Goal: Check status: Check status

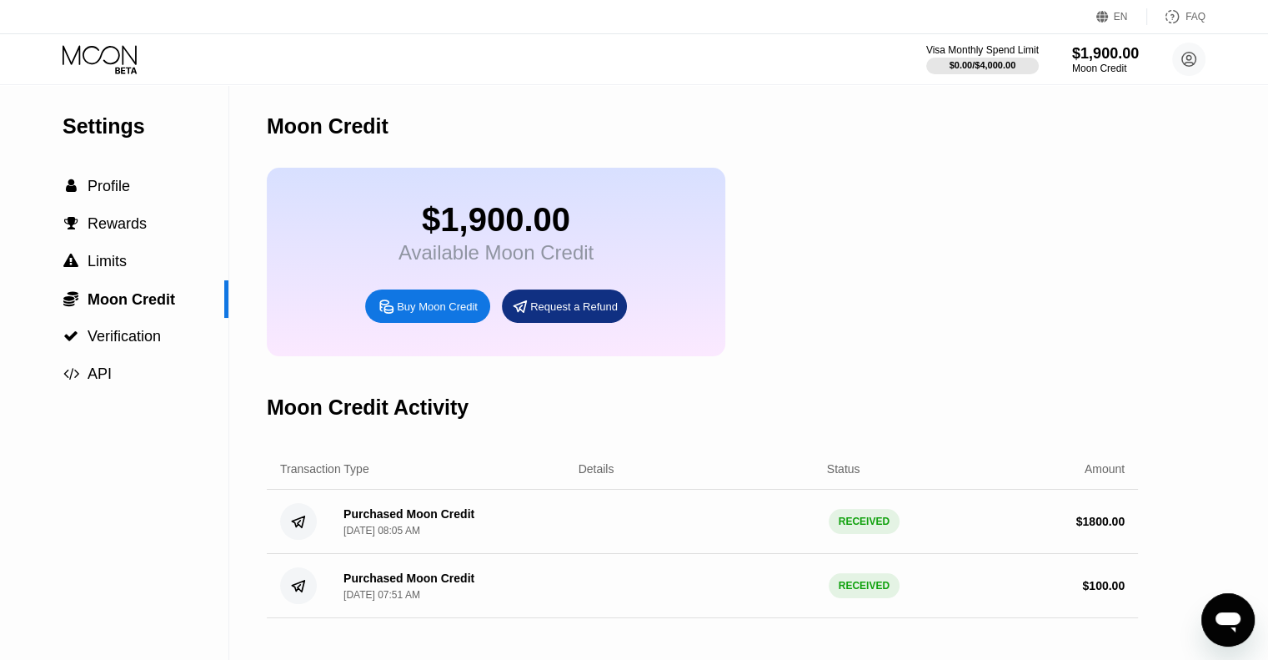
drag, startPoint x: 216, startPoint y: 153, endPoint x: 877, endPoint y: 93, distance: 663.3
click at [877, 93] on div "Moon Credit" at bounding box center [703, 126] width 872 height 83
click at [108, 58] on icon at bounding box center [102, 59] width 78 height 29
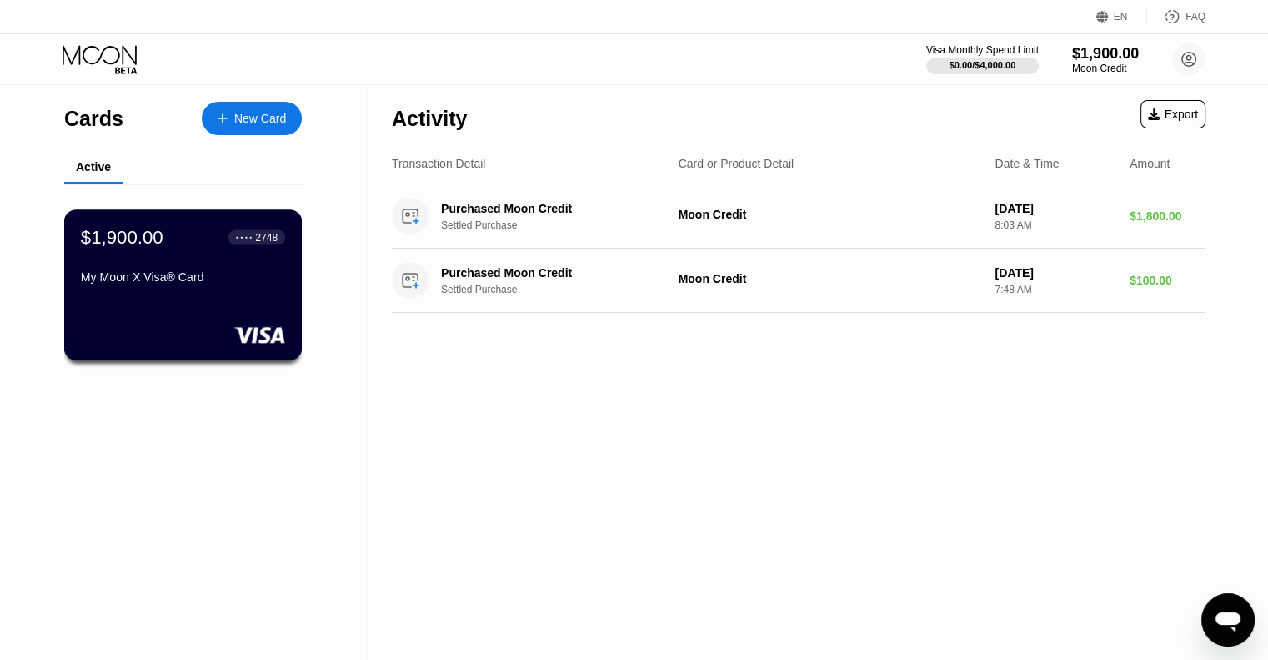
click at [165, 266] on div "$1,900.00 ● ● ● ● 2748 My Moon X Visa® Card" at bounding box center [183, 258] width 204 height 64
